Goal: Task Accomplishment & Management: Complete application form

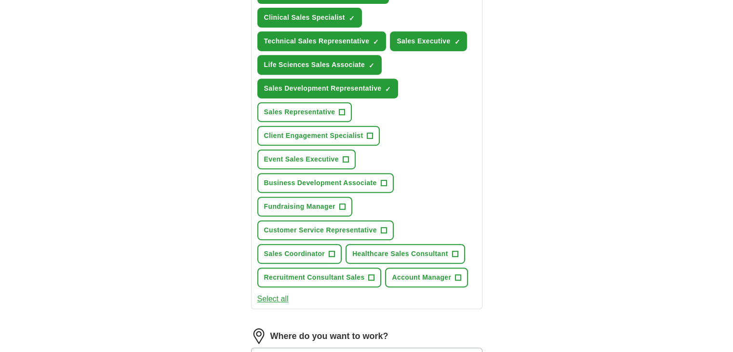
scroll to position [457, 0]
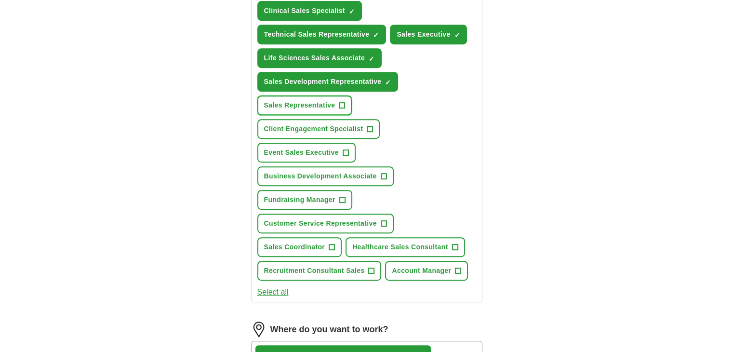
click at [343, 102] on span "+" at bounding box center [342, 106] width 6 height 8
click at [347, 149] on span "+" at bounding box center [346, 153] width 6 height 8
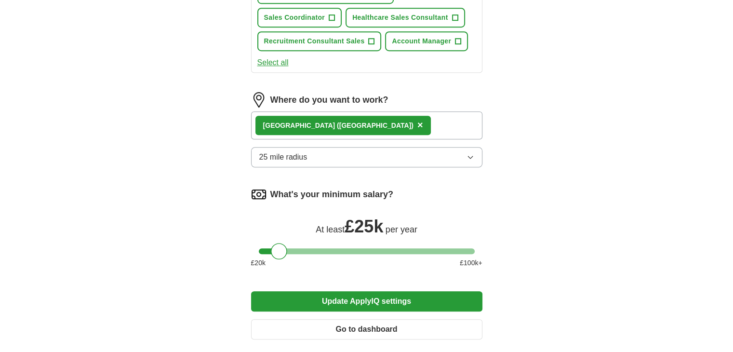
scroll to position [791, 0]
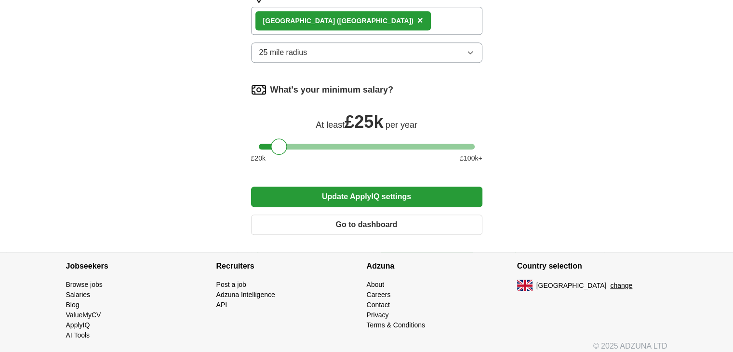
click at [454, 193] on button "Update ApplyIQ settings" at bounding box center [366, 197] width 231 height 20
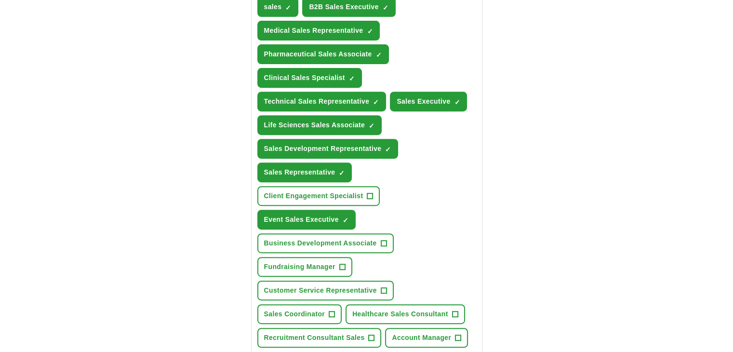
scroll to position [391, 0]
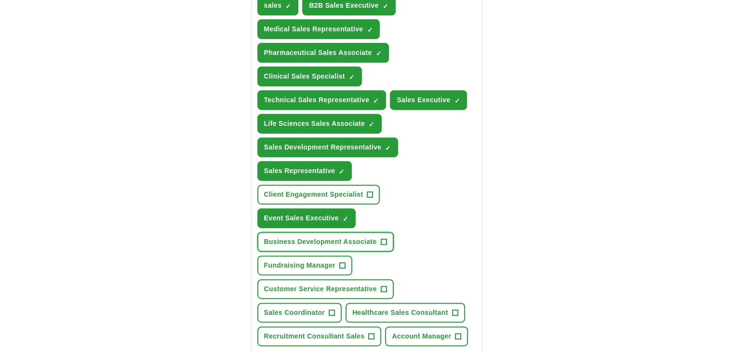
click at [382, 238] on span "+" at bounding box center [384, 242] width 6 height 8
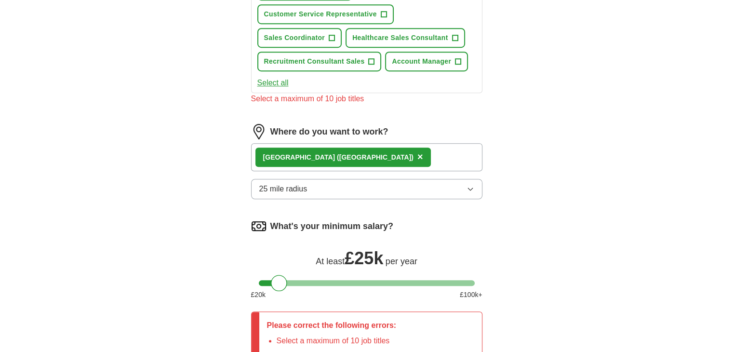
scroll to position [850, 0]
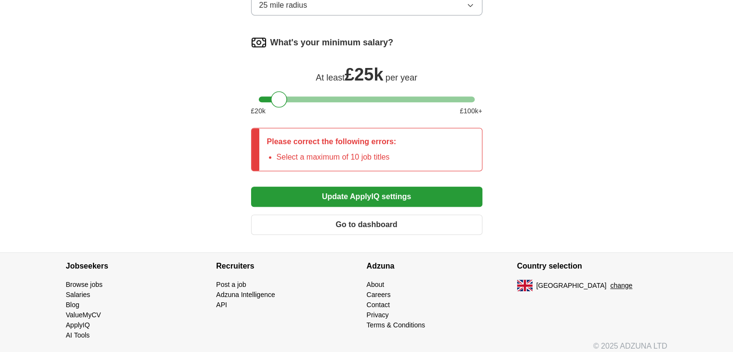
click at [418, 187] on button "Update ApplyIQ settings" at bounding box center [366, 197] width 231 height 20
click at [445, 197] on button "Update ApplyIQ settings" at bounding box center [366, 197] width 231 height 20
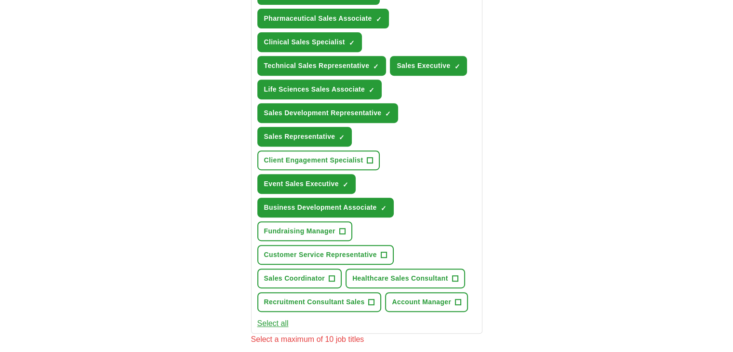
scroll to position [423, 0]
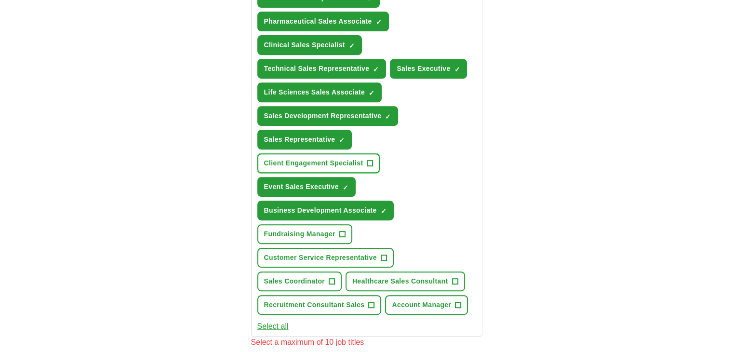
click at [370, 160] on span "+" at bounding box center [370, 164] width 6 height 8
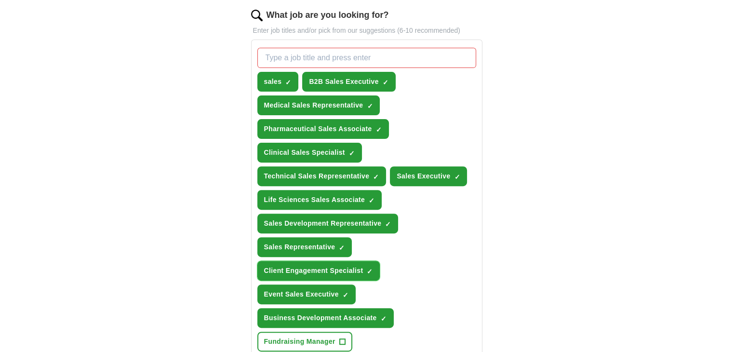
scroll to position [307, 0]
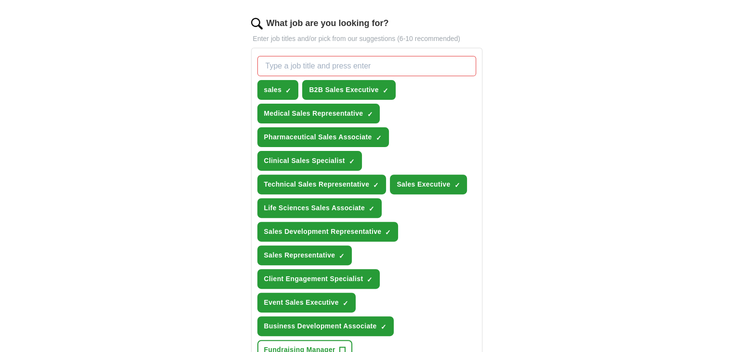
click at [372, 65] on input "What job are you looking for?" at bounding box center [366, 66] width 219 height 20
type input "delegate sales"
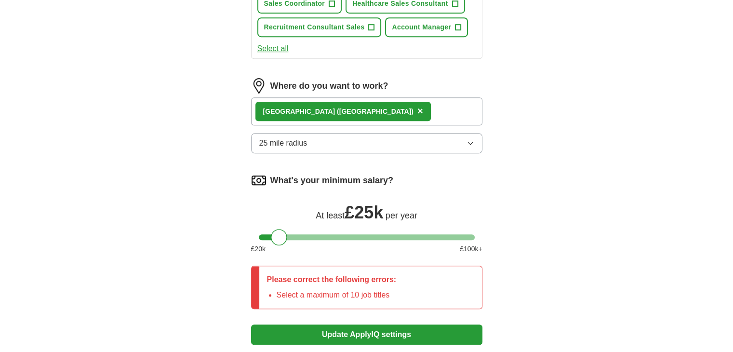
scroll to position [775, 0]
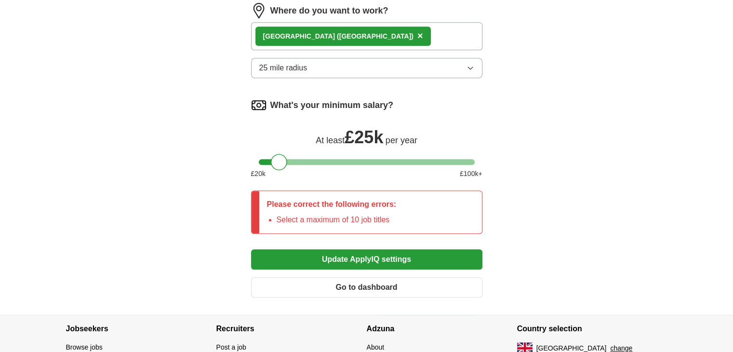
click at [361, 249] on button "Update ApplyIQ settings" at bounding box center [366, 259] width 231 height 20
drag, startPoint x: 281, startPoint y: 147, endPoint x: 281, endPoint y: 159, distance: 11.6
click at [281, 159] on div at bounding box center [279, 162] width 16 height 16
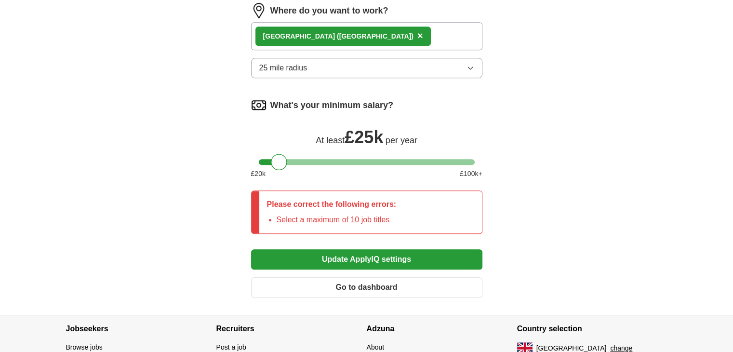
click at [463, 249] on button "Update ApplyIQ settings" at bounding box center [366, 259] width 231 height 20
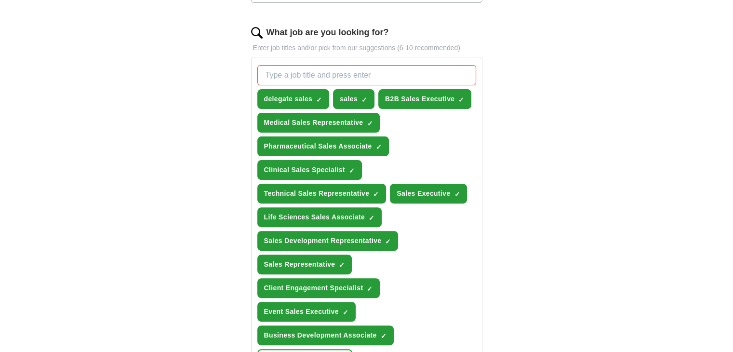
scroll to position [297, 0]
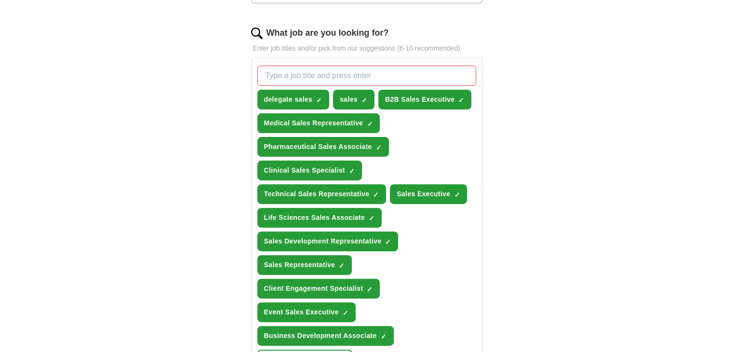
click at [338, 71] on input "What job are you looking for?" at bounding box center [366, 76] width 219 height 20
type input "tech sales"
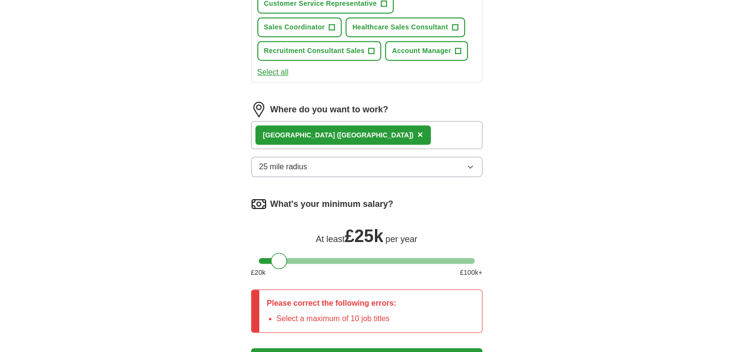
scroll to position [701, 0]
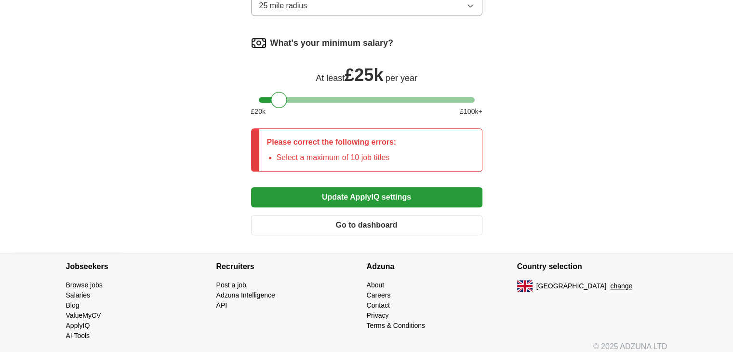
click at [425, 187] on button "Update ApplyIQ settings" at bounding box center [366, 197] width 231 height 20
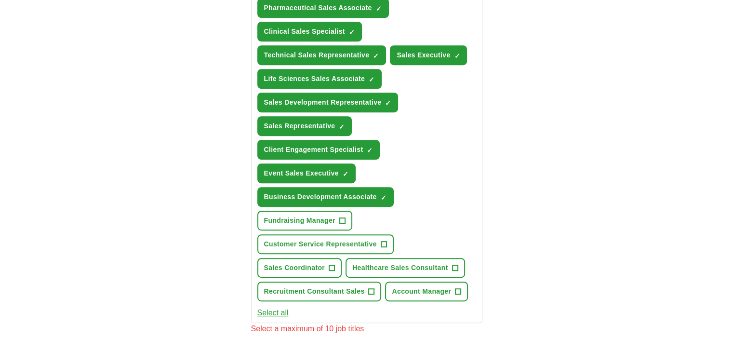
scroll to position [460, 0]
click at [386, 240] on span "+" at bounding box center [384, 244] width 6 height 8
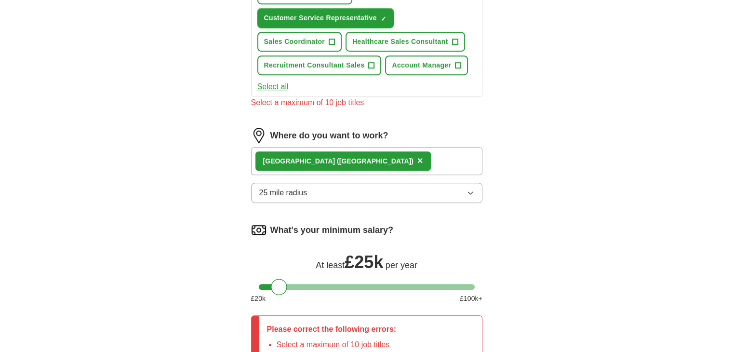
scroll to position [832, 0]
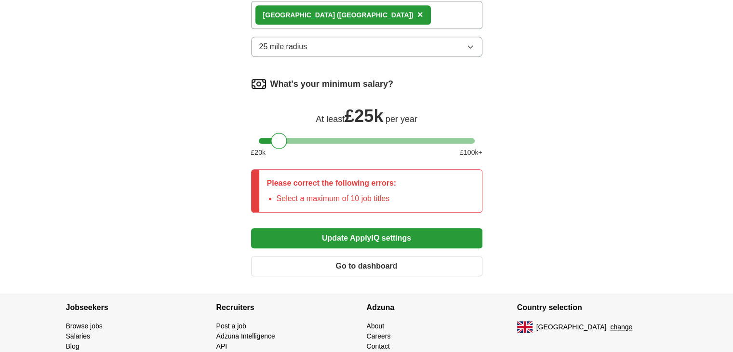
click at [380, 233] on button "Update ApplyIQ settings" at bounding box center [366, 238] width 231 height 20
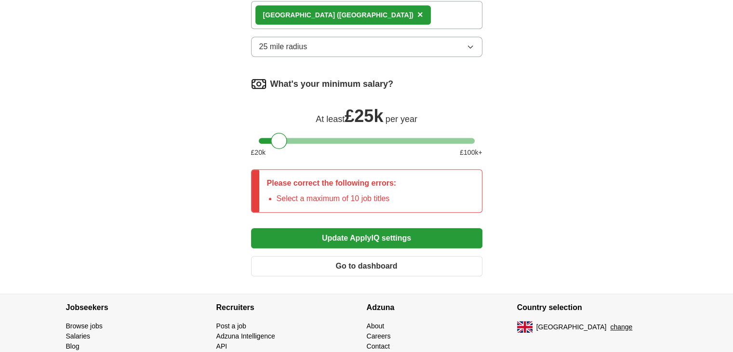
click at [380, 233] on button "Update ApplyIQ settings" at bounding box center [366, 238] width 231 height 20
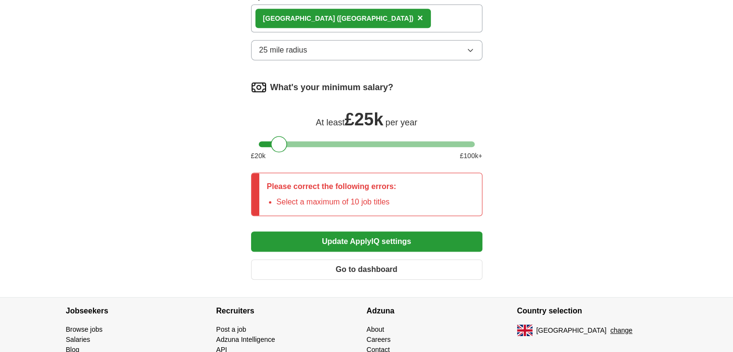
scroll to position [831, 0]
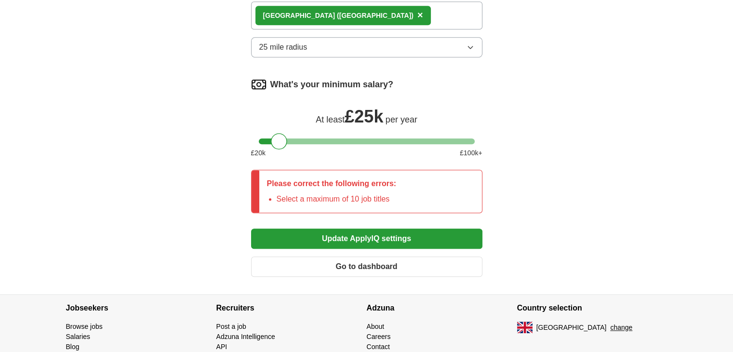
click at [381, 228] on button "Update ApplyIQ settings" at bounding box center [366, 238] width 231 height 20
click at [365, 263] on button "Go to dashboard" at bounding box center [366, 266] width 231 height 20
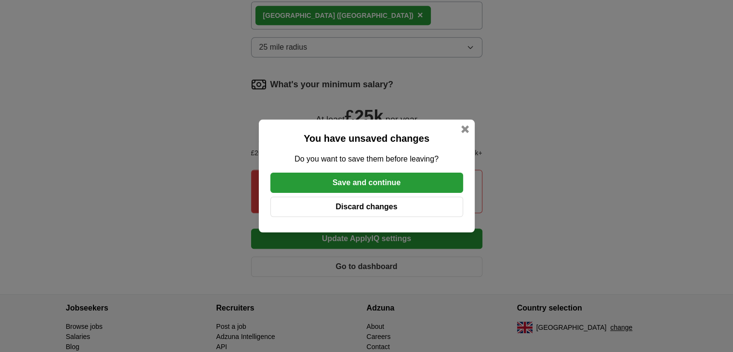
click at [465, 127] on div at bounding box center [465, 129] width 8 height 8
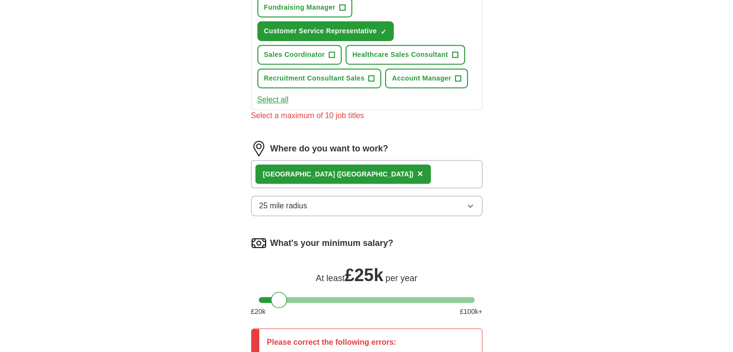
scroll to position [476, 0]
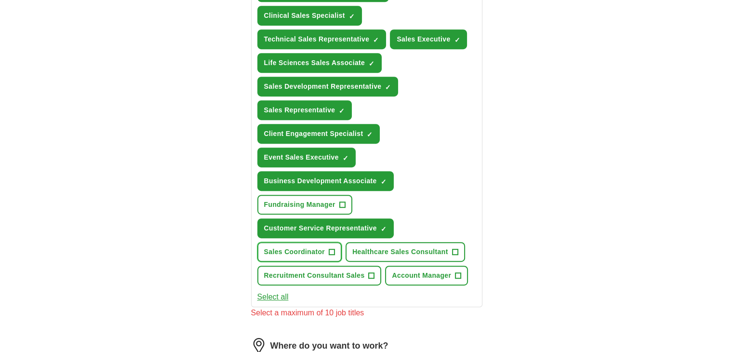
click at [326, 247] on button "Sales Coordinator +" at bounding box center [299, 252] width 85 height 20
click at [452, 248] on span "+" at bounding box center [455, 252] width 6 height 8
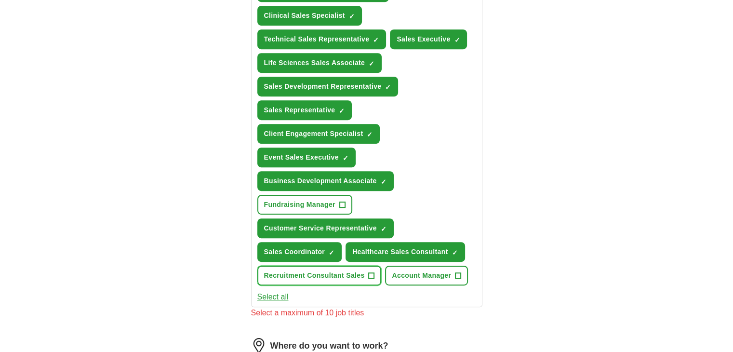
click at [371, 272] on span "+" at bounding box center [372, 276] width 6 height 8
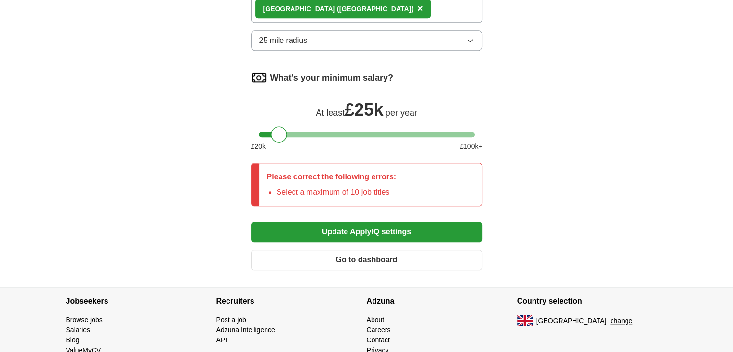
scroll to position [847, 0]
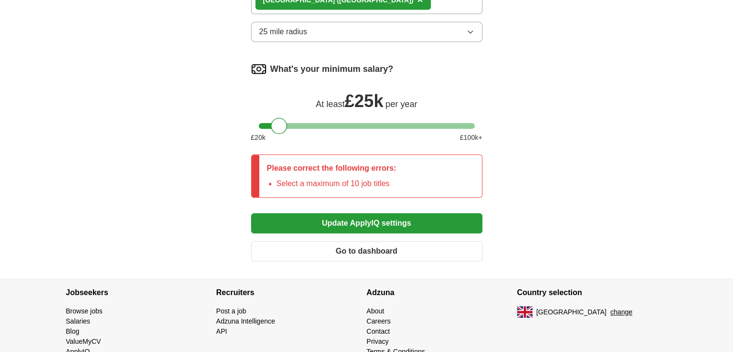
click at [421, 214] on button "Update ApplyIQ settings" at bounding box center [366, 223] width 231 height 20
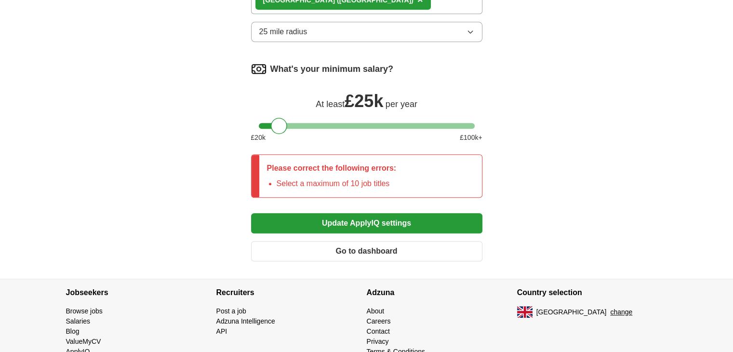
click at [421, 214] on button "Update ApplyIQ settings" at bounding box center [366, 223] width 231 height 20
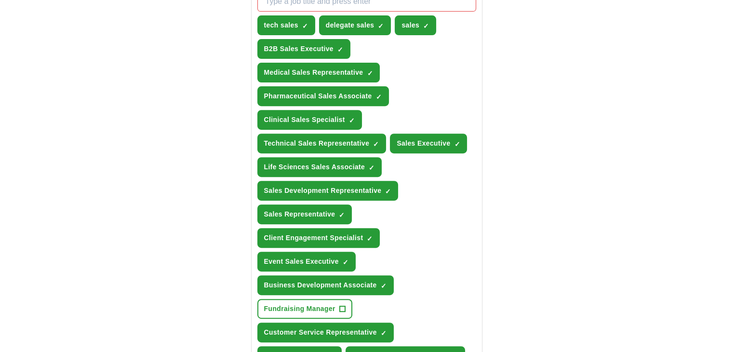
scroll to position [380, 0]
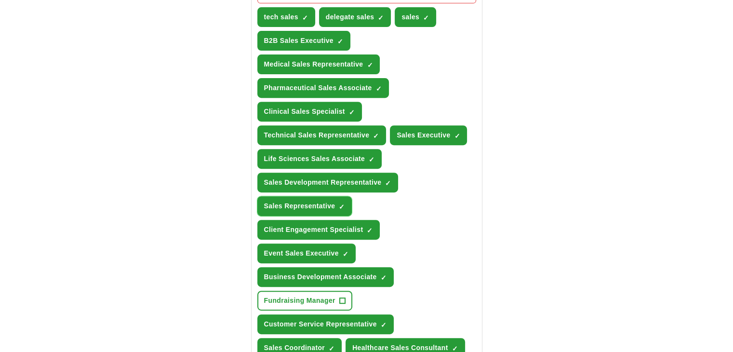
click at [0, 0] on span "×" at bounding box center [0, 0] width 0 height 0
click at [342, 202] on span "+" at bounding box center [342, 206] width 6 height 8
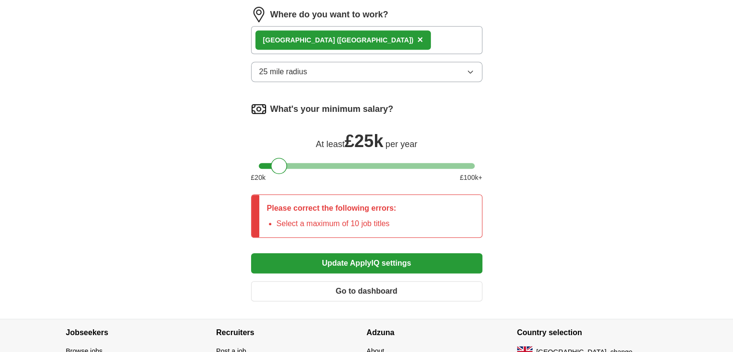
scroll to position [808, 0]
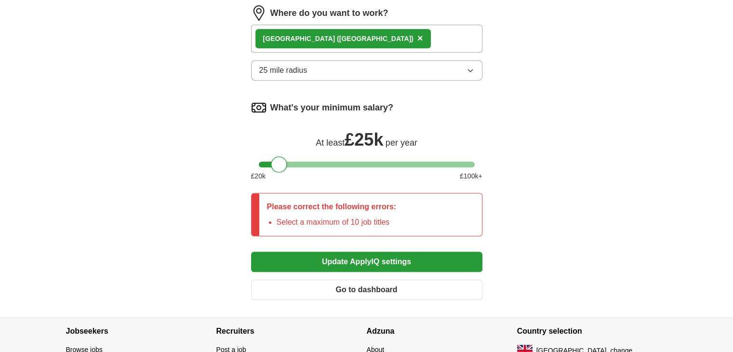
click at [372, 252] on button "Update ApplyIQ settings" at bounding box center [366, 262] width 231 height 20
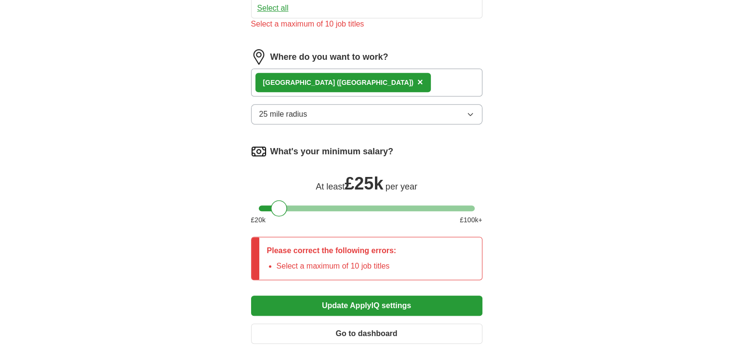
scroll to position [786, 0]
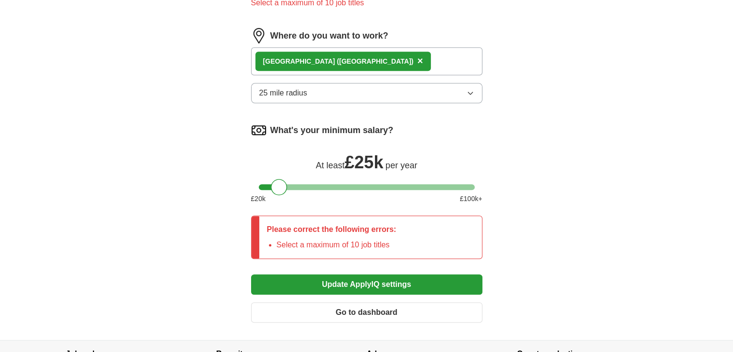
click at [358, 302] on button "Go to dashboard" at bounding box center [366, 312] width 231 height 20
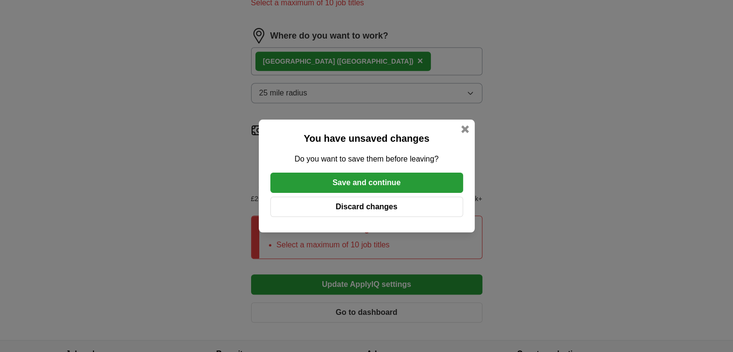
click at [379, 180] on button "Save and continue" at bounding box center [366, 183] width 193 height 20
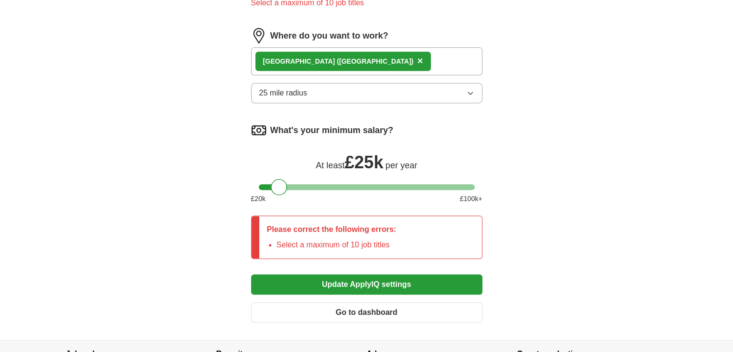
click at [376, 307] on button "Go to dashboard" at bounding box center [366, 312] width 231 height 20
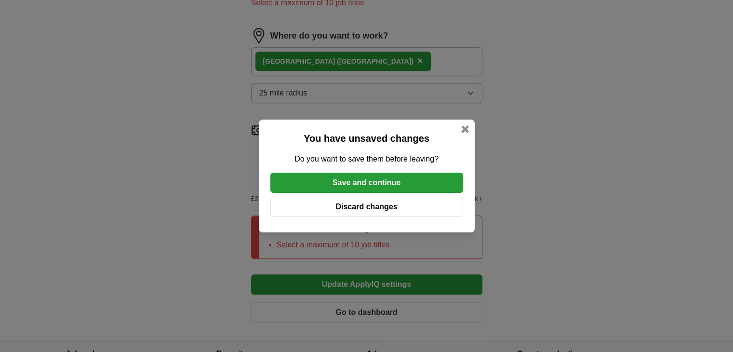
click at [371, 182] on button "Save and continue" at bounding box center [366, 183] width 193 height 20
click at [371, 182] on div "What's your minimum salary? At least £ 25k per year £ 20 k £ 100 k+" at bounding box center [366, 166] width 231 height 89
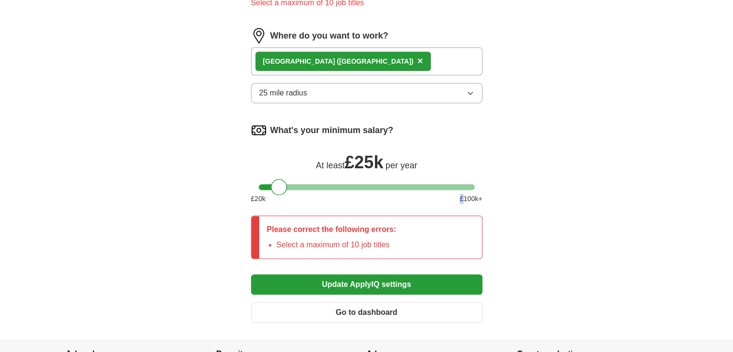
click at [372, 280] on button "Update ApplyIQ settings" at bounding box center [366, 284] width 231 height 20
click at [353, 274] on button "Update ApplyIQ settings" at bounding box center [366, 284] width 231 height 20
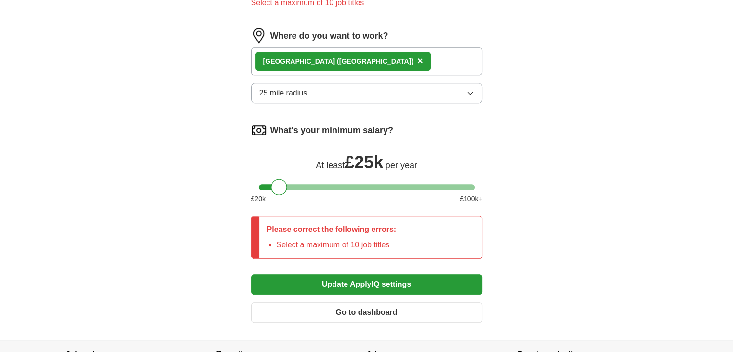
click at [353, 274] on button "Update ApplyIQ settings" at bounding box center [366, 284] width 231 height 20
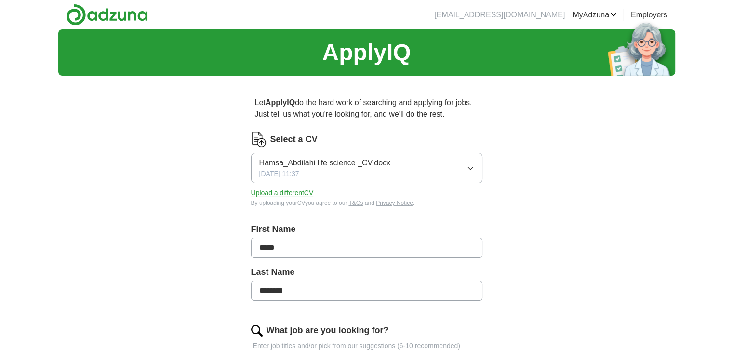
scroll to position [111, 0]
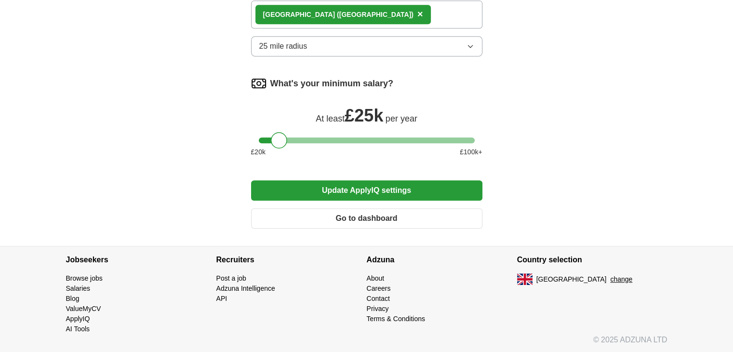
click at [464, 188] on button "Update ApplyIQ settings" at bounding box center [366, 190] width 231 height 20
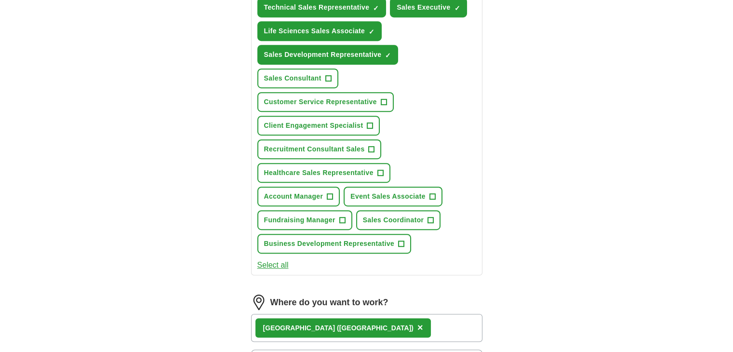
scroll to position [791, 0]
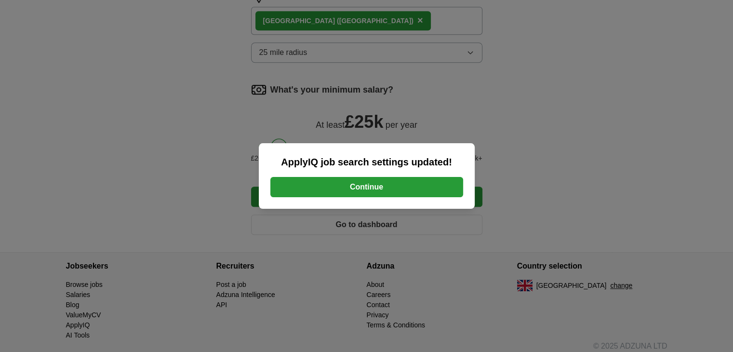
click at [426, 190] on button "Continue" at bounding box center [366, 187] width 193 height 20
